Goal: Task Accomplishment & Management: Manage account settings

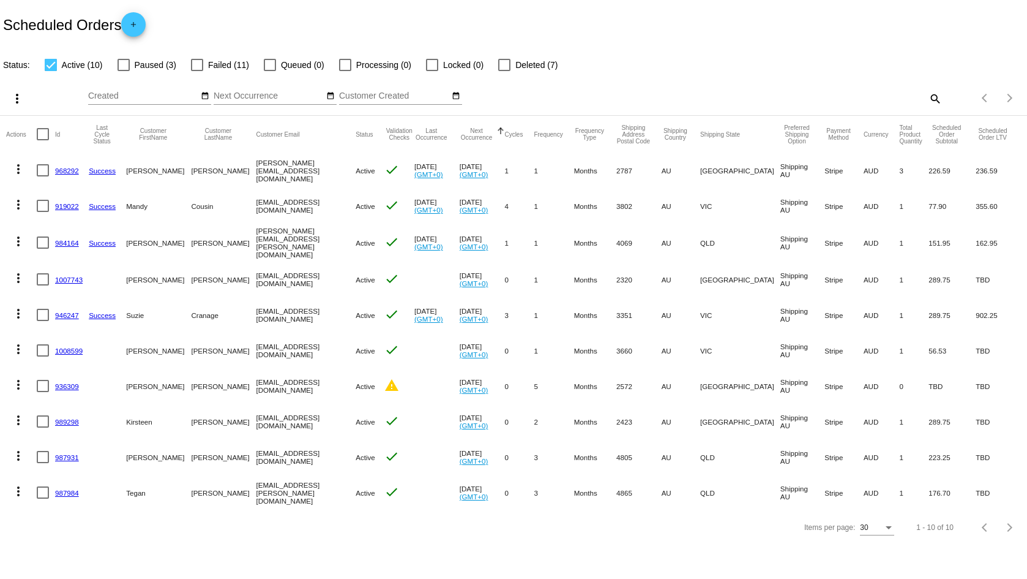
click at [50, 67] on div at bounding box center [51, 65] width 12 height 12
click at [50, 71] on input "Active (10)" at bounding box center [50, 71] width 1 height 1
checkbox input "false"
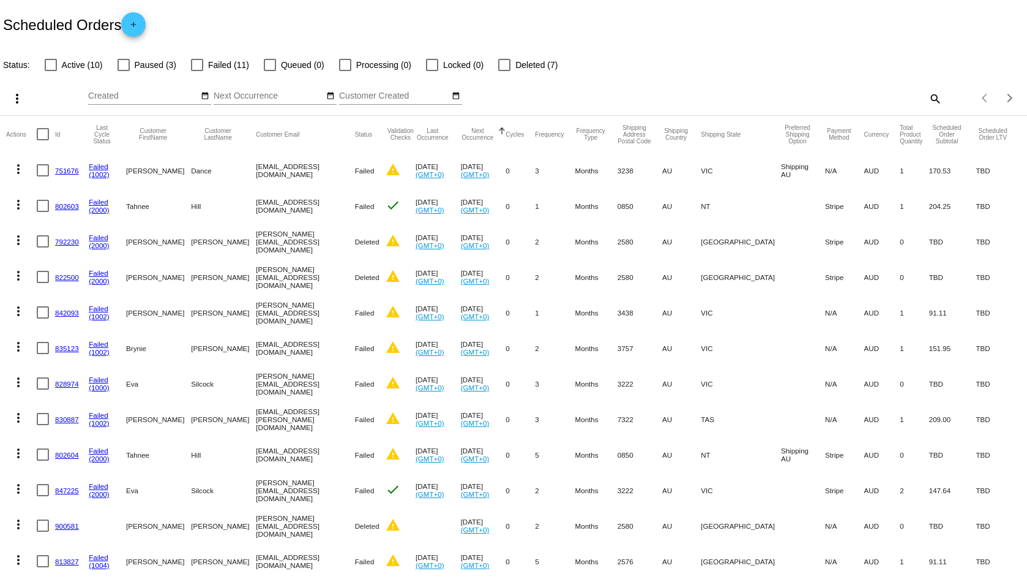
click at [192, 65] on div at bounding box center [197, 65] width 12 height 12
click at [197, 71] on input "Failed (11)" at bounding box center [197, 71] width 1 height 1
checkbox input "true"
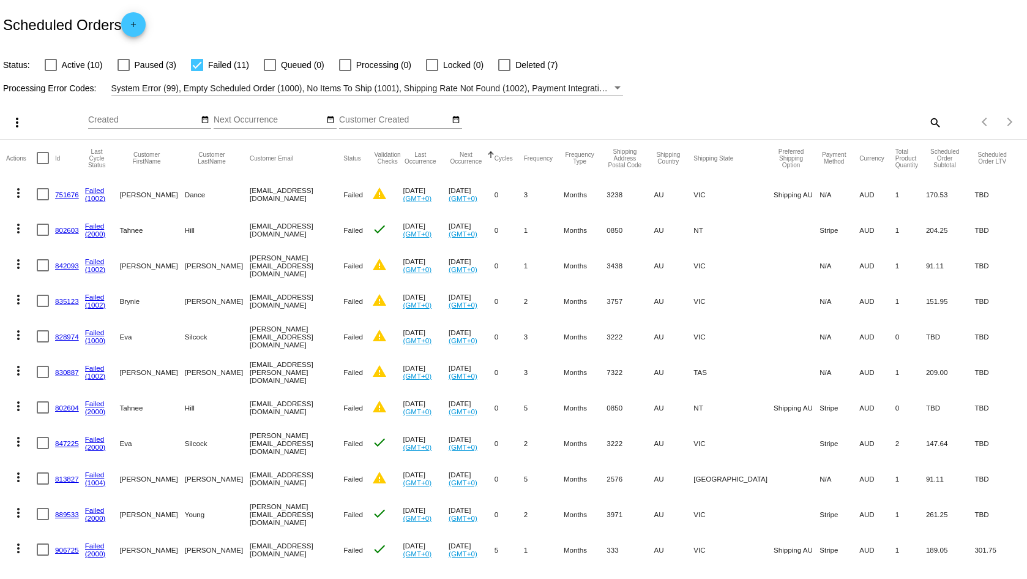
click at [50, 62] on div at bounding box center [51, 65] width 12 height 12
click at [50, 71] on input "Active (10)" at bounding box center [50, 71] width 1 height 1
checkbox input "true"
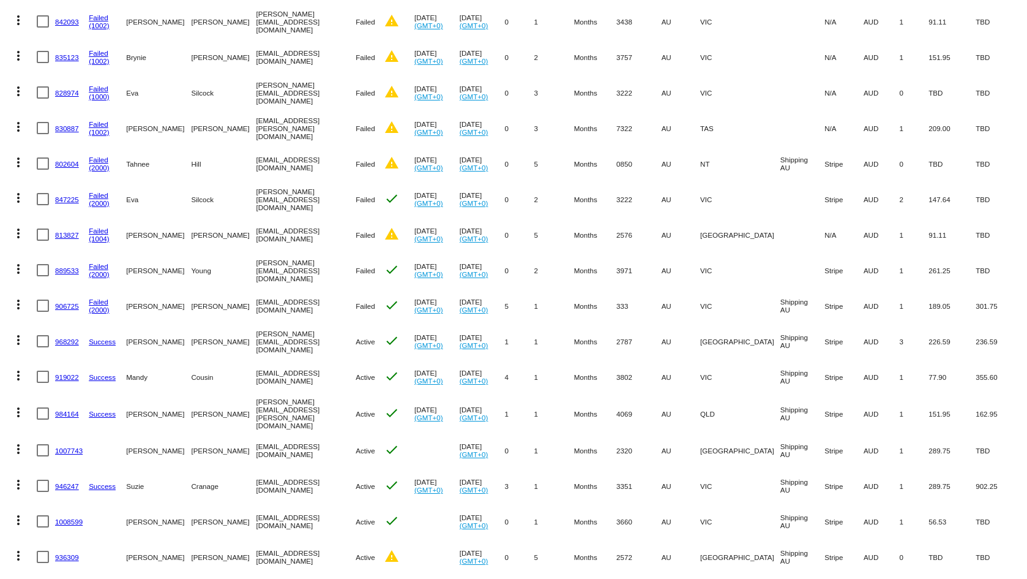
scroll to position [245, 0]
click at [45, 302] on div at bounding box center [43, 304] width 12 height 12
click at [43, 310] on input "checkbox" at bounding box center [42, 310] width 1 height 1
checkbox input "true"
click at [72, 303] on link "906725" at bounding box center [67, 305] width 24 height 8
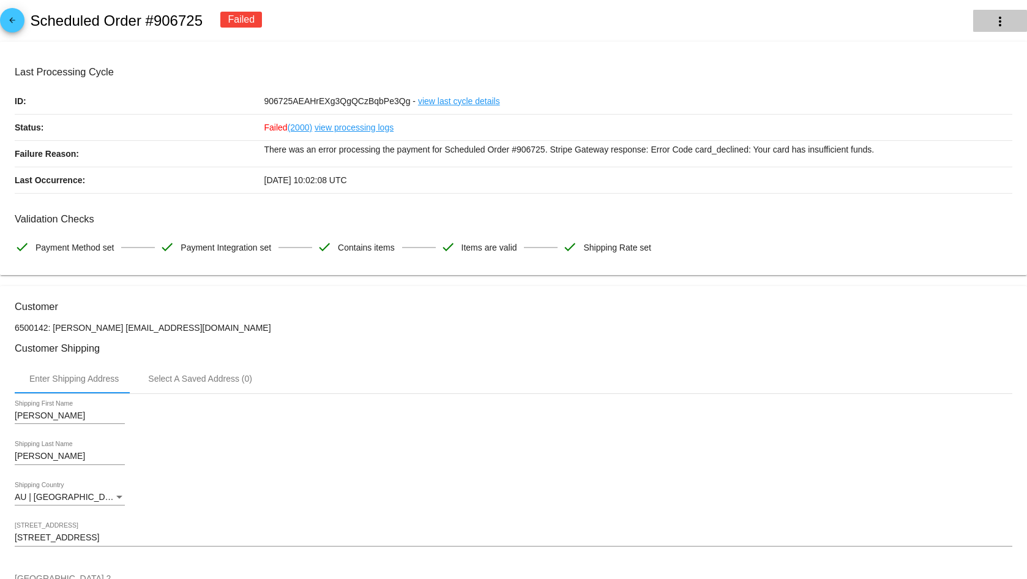
click at [992, 29] on button "more_vert" at bounding box center [1000, 21] width 54 height 22
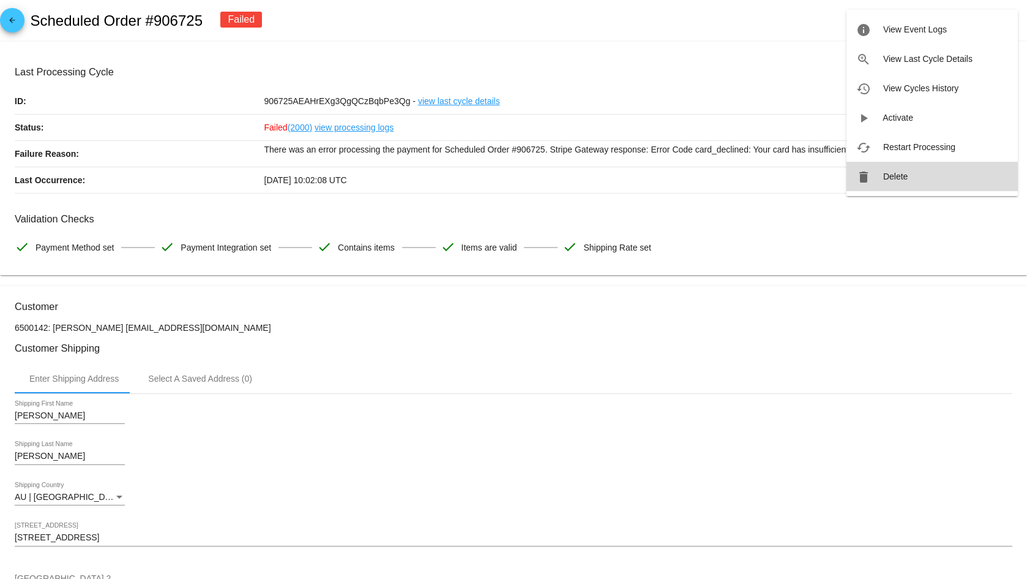
click at [889, 178] on span "Delete" at bounding box center [895, 176] width 24 height 10
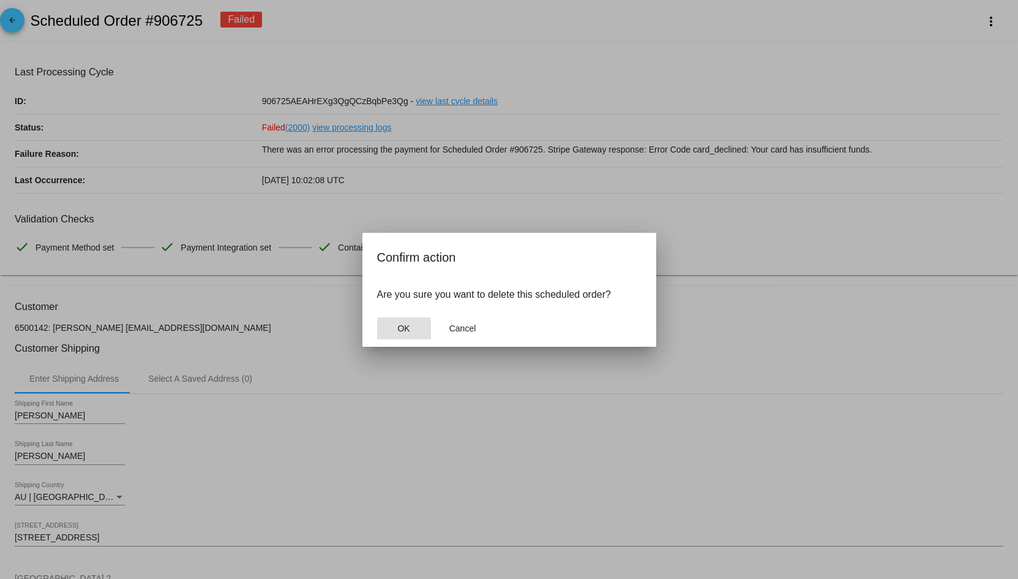
click at [408, 326] on span "OK" at bounding box center [403, 328] width 12 height 10
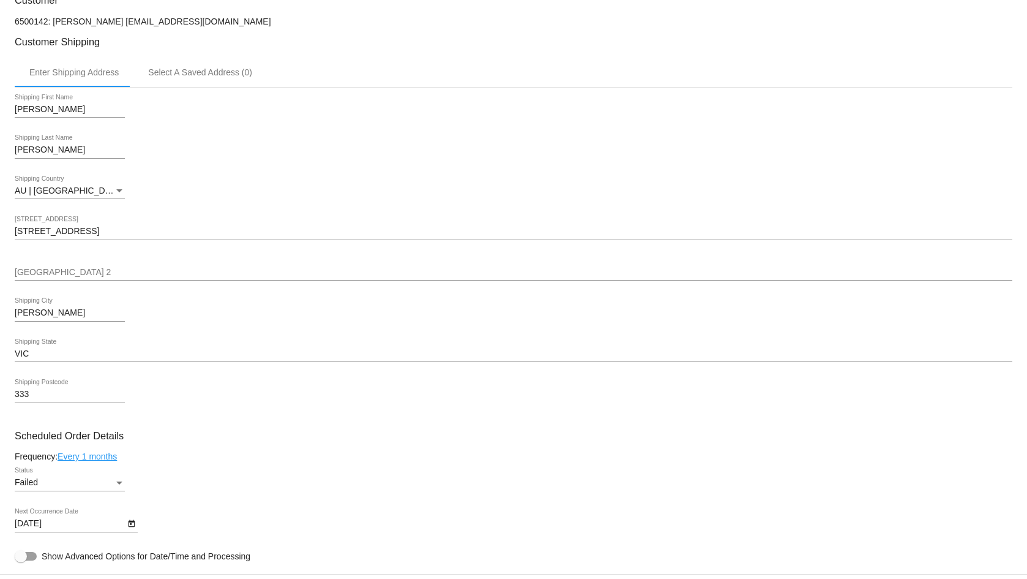
scroll to position [551, 0]
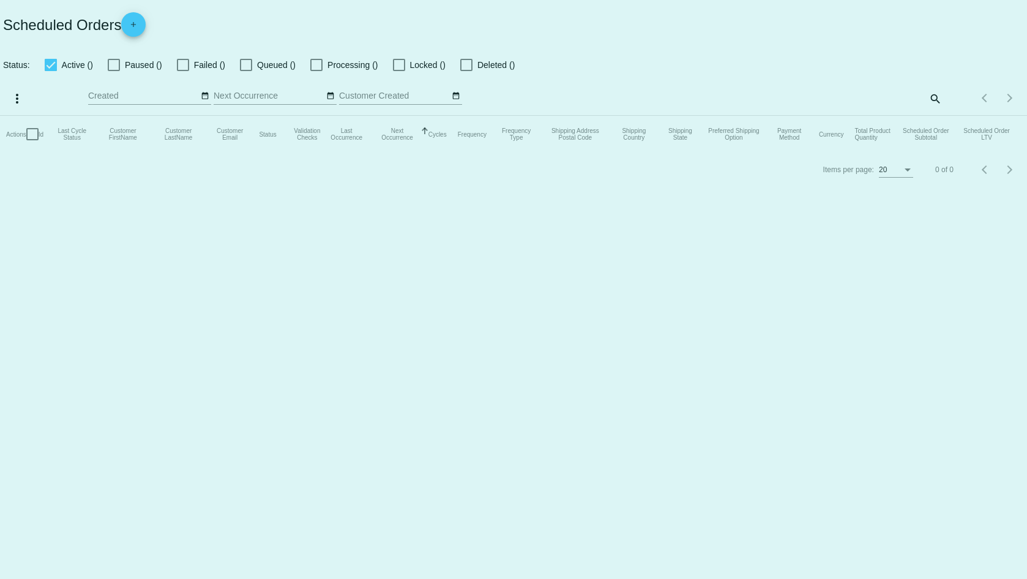
checkbox input "true"
